Goal: Information Seeking & Learning: Learn about a topic

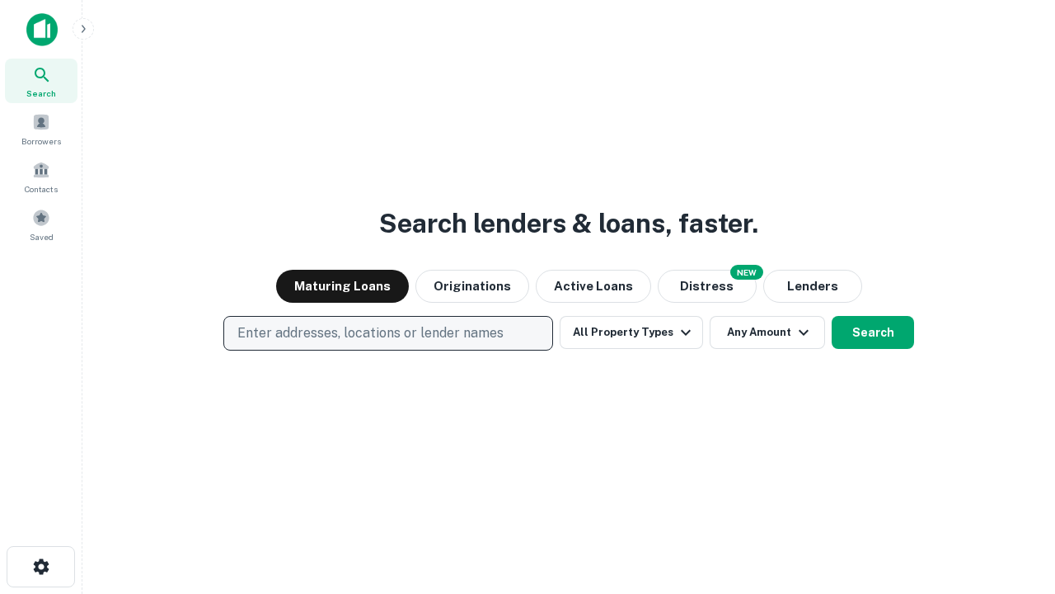
click at [388, 333] on p "Enter addresses, locations or lender names" at bounding box center [370, 333] width 266 height 20
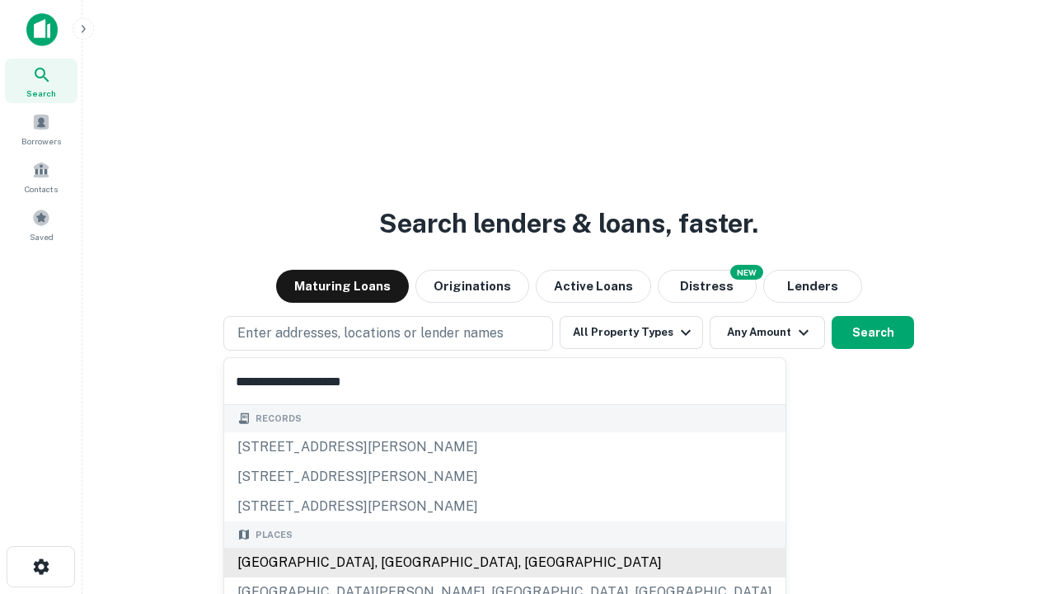
click at [394, 562] on div "[GEOGRAPHIC_DATA], [GEOGRAPHIC_DATA], [GEOGRAPHIC_DATA]" at bounding box center [505, 563] width 562 height 30
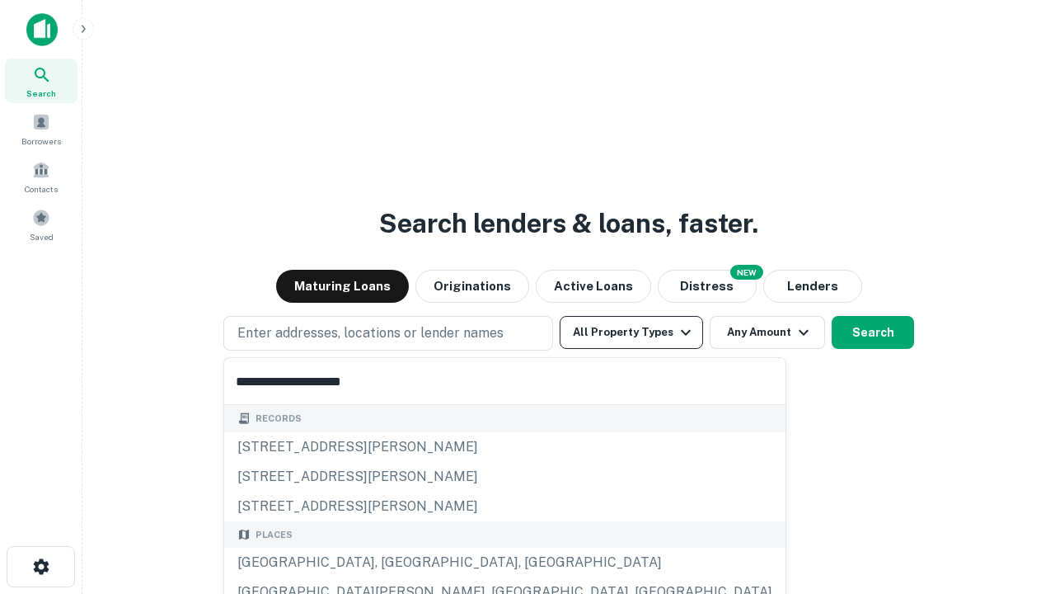
click at [632, 332] on button "All Property Types" at bounding box center [631, 332] width 143 height 33
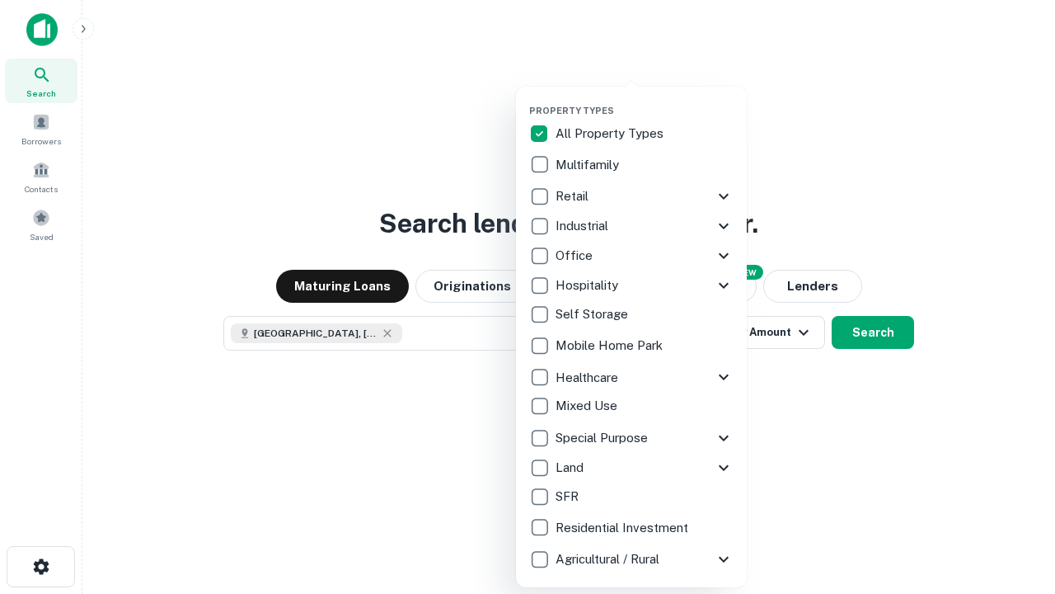
click at [645, 100] on button "button" at bounding box center [644, 100] width 231 height 1
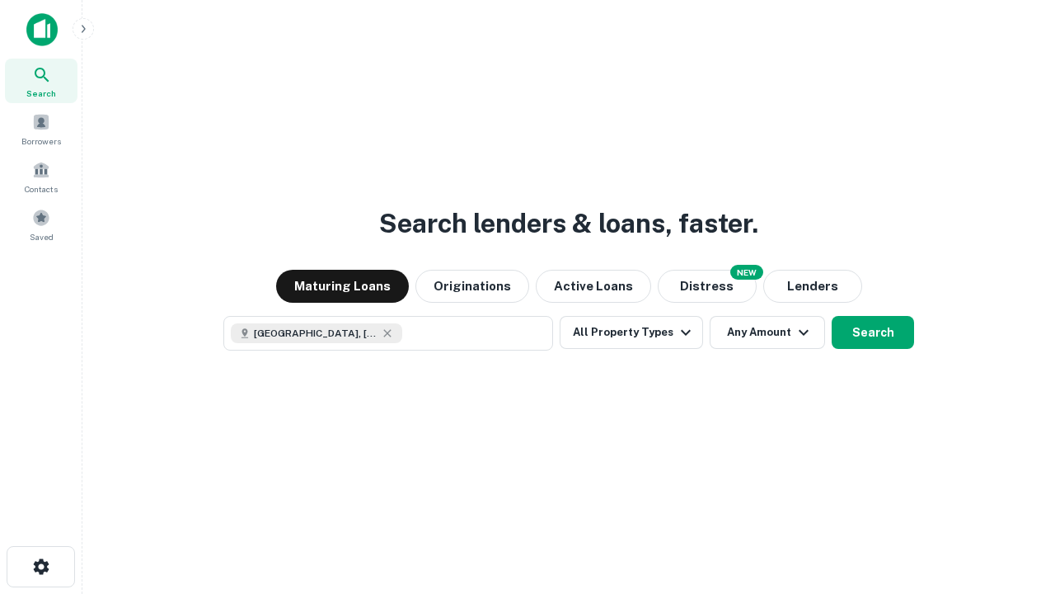
scroll to position [26, 0]
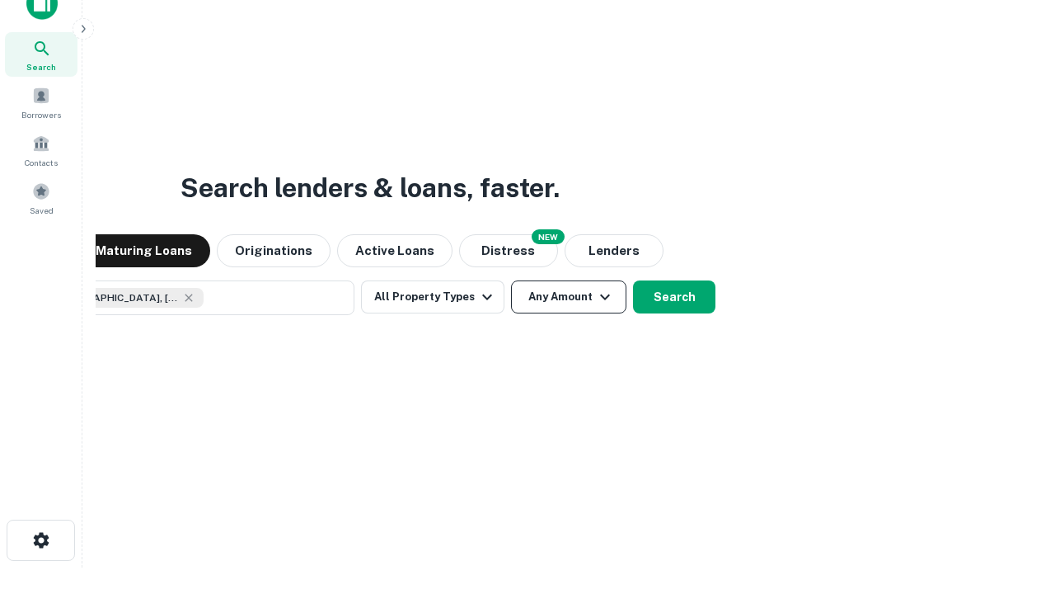
click at [511, 280] on button "Any Amount" at bounding box center [568, 296] width 115 height 33
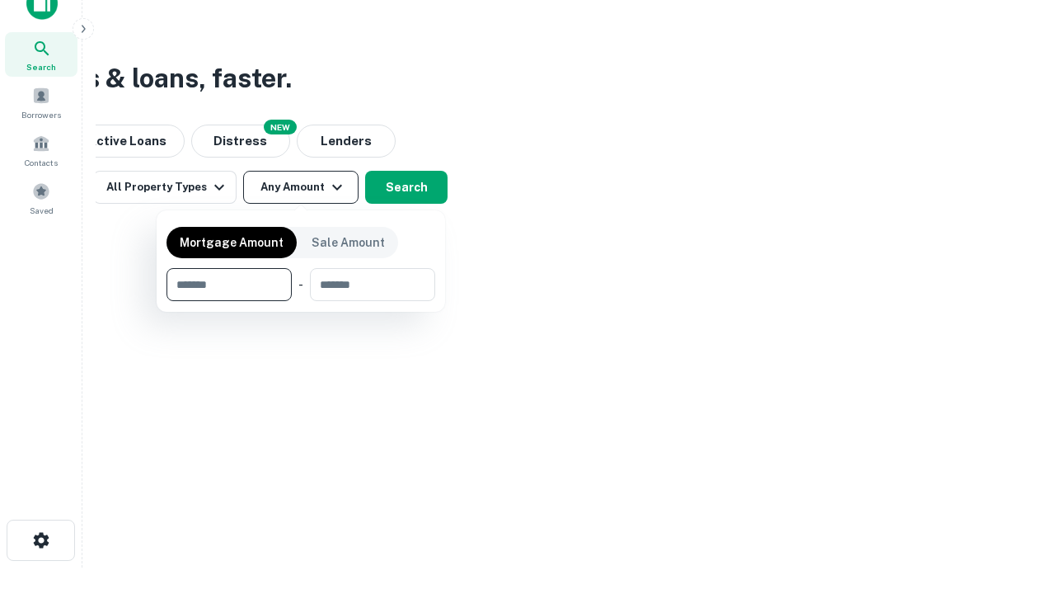
type input "*******"
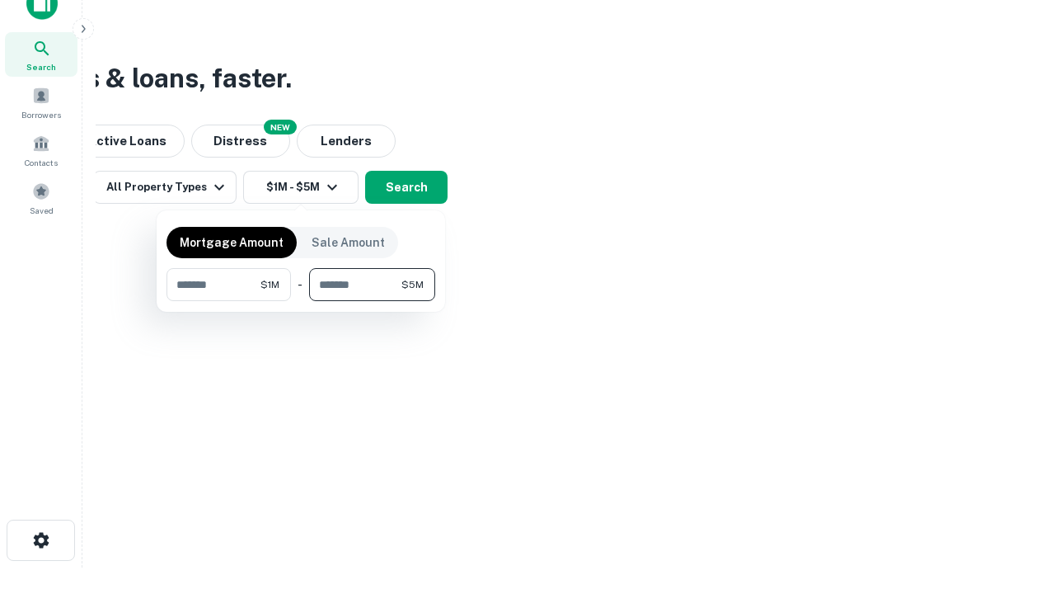
type input "*******"
click at [301, 301] on button "button" at bounding box center [301, 301] width 269 height 1
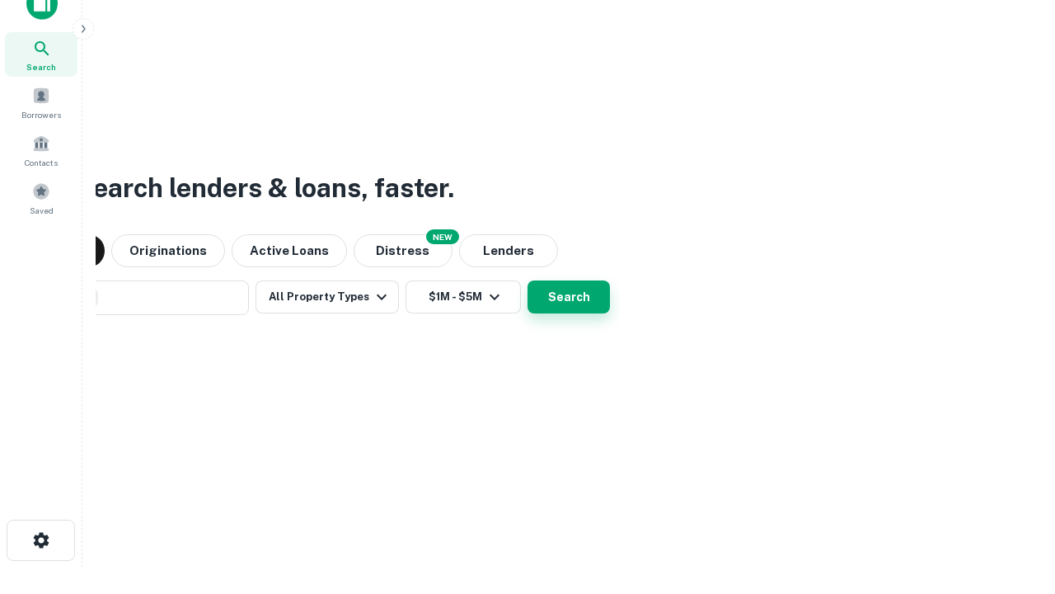
click at [528, 280] on button "Search" at bounding box center [569, 296] width 82 height 33
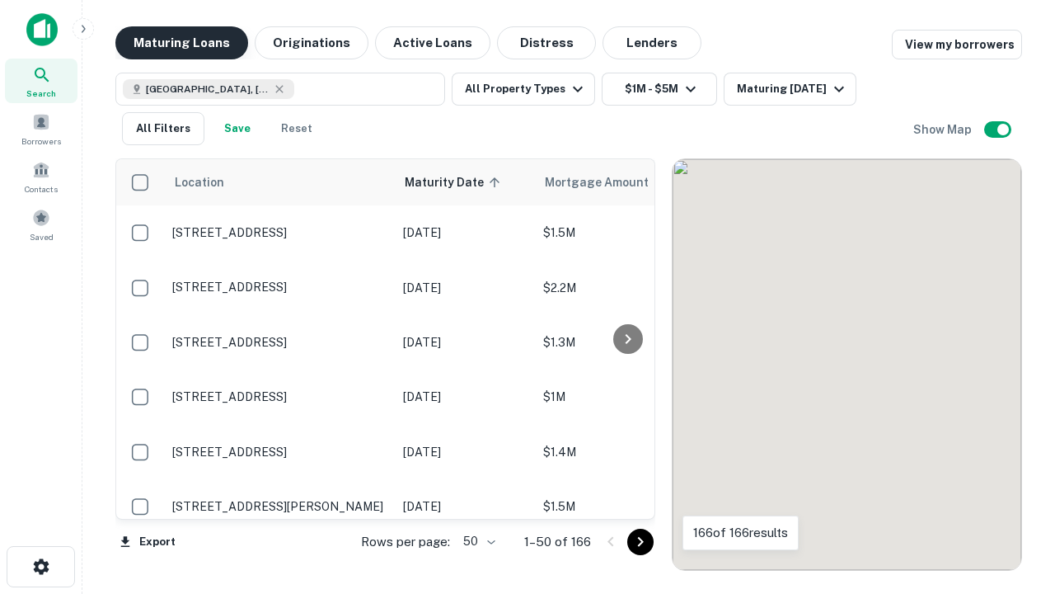
click at [181, 43] on button "Maturing Loans" at bounding box center [181, 42] width 133 height 33
